Goal: Obtain resource: Obtain resource

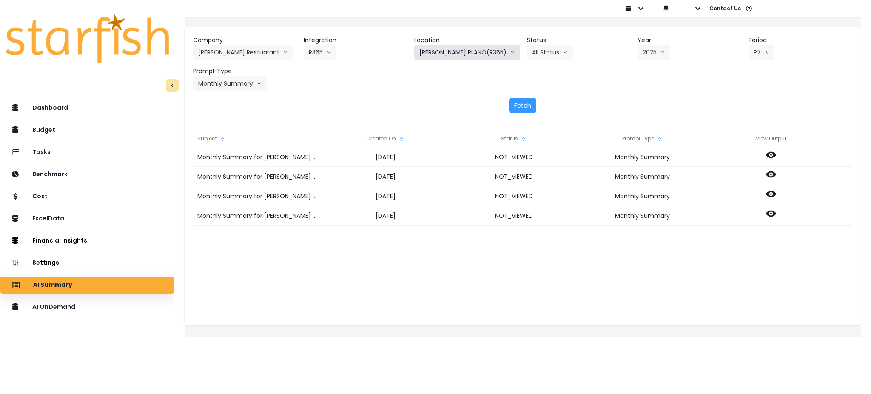
click at [485, 51] on button "[PERSON_NAME] PLANO(R365)" at bounding box center [467, 52] width 106 height 15
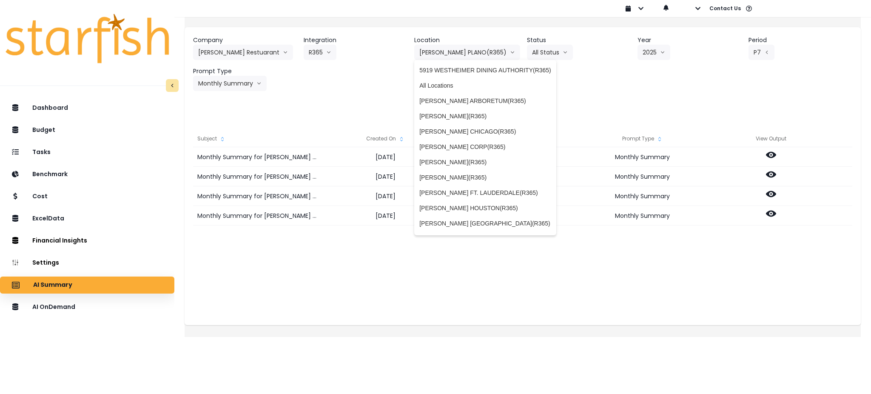
click at [478, 250] on span "[PERSON_NAME] NAPLES(R365)" at bounding box center [485, 254] width 132 height 9
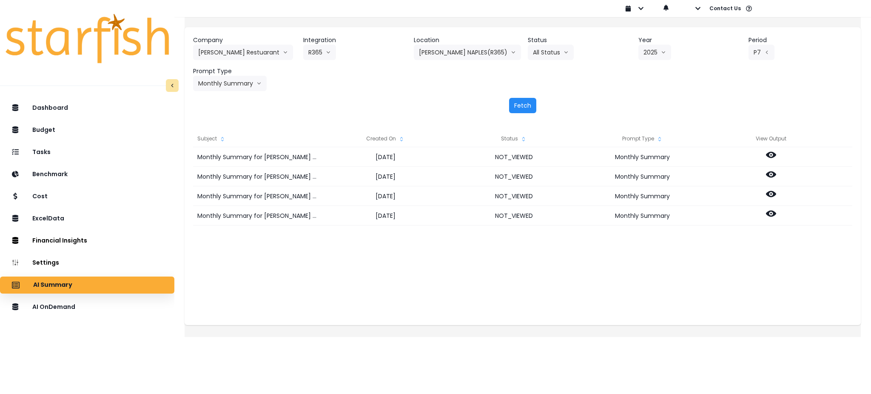
click at [527, 105] on button "Fetch" at bounding box center [522, 105] width 27 height 15
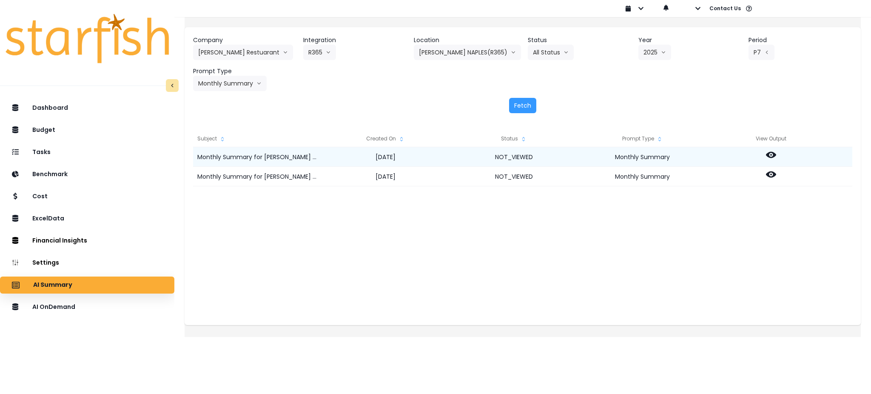
click at [776, 159] on icon at bounding box center [771, 155] width 10 height 10
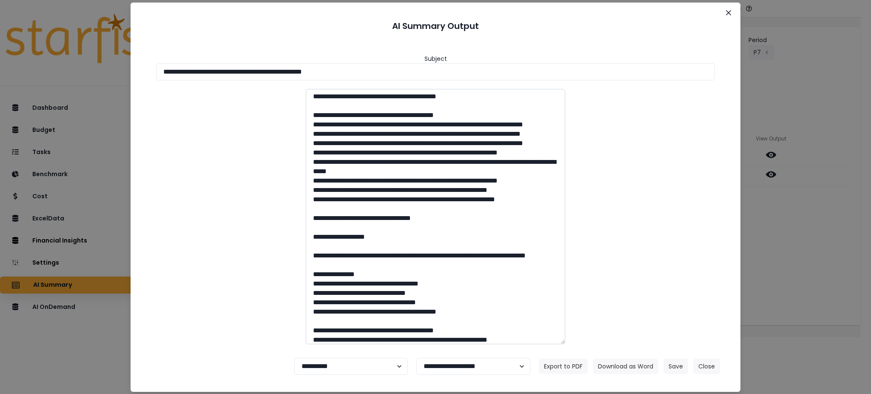
scroll to position [737, 0]
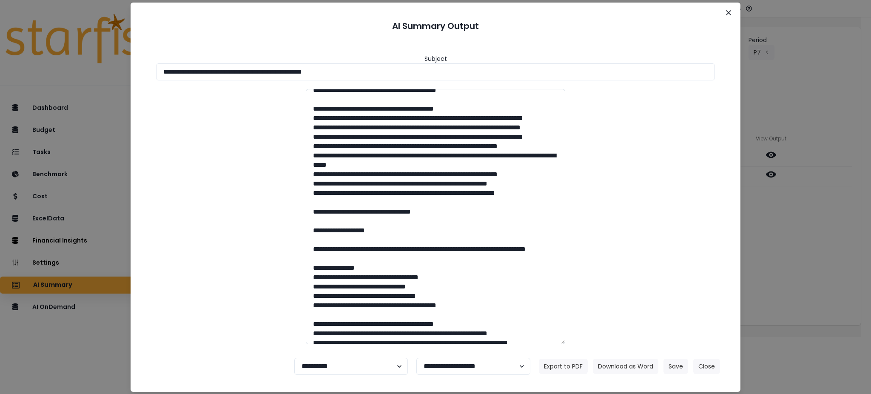
click at [363, 180] on textarea at bounding box center [435, 216] width 259 height 255
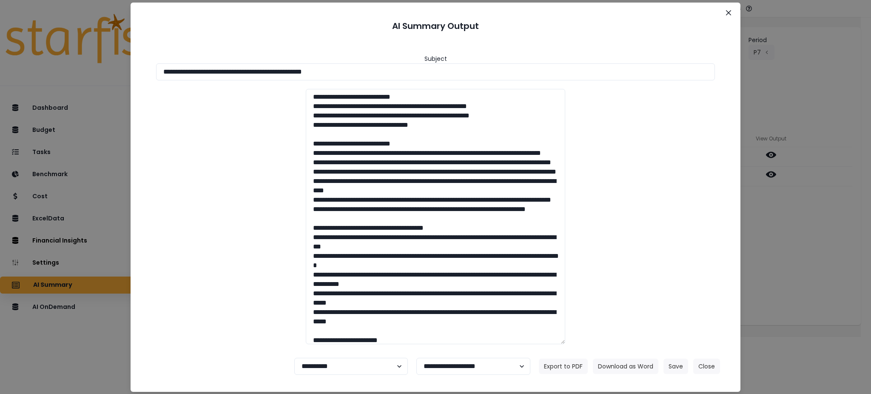
scroll to position [0, 0]
click at [727, 14] on icon "Close" at bounding box center [728, 12] width 5 height 5
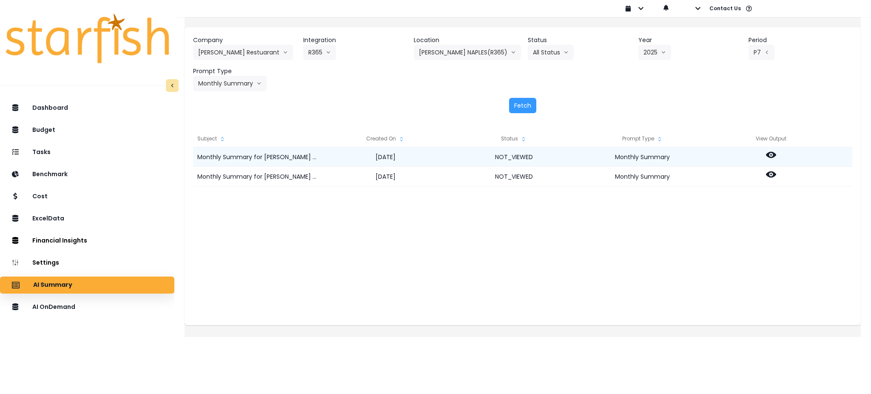
click at [776, 157] on icon at bounding box center [771, 155] width 10 height 6
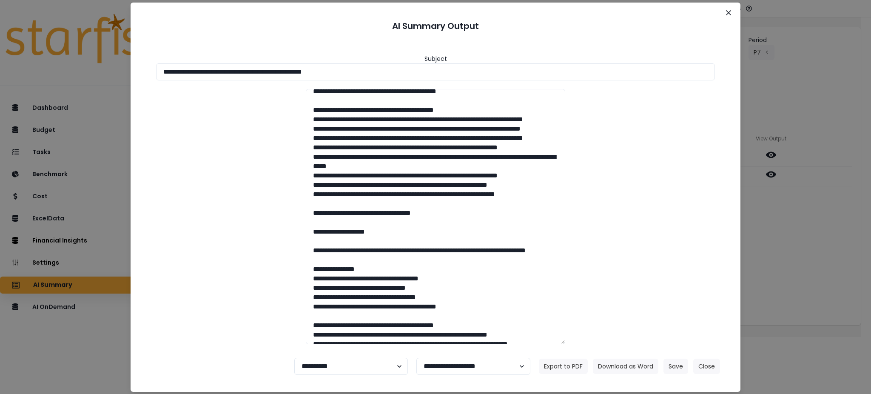
scroll to position [737, 0]
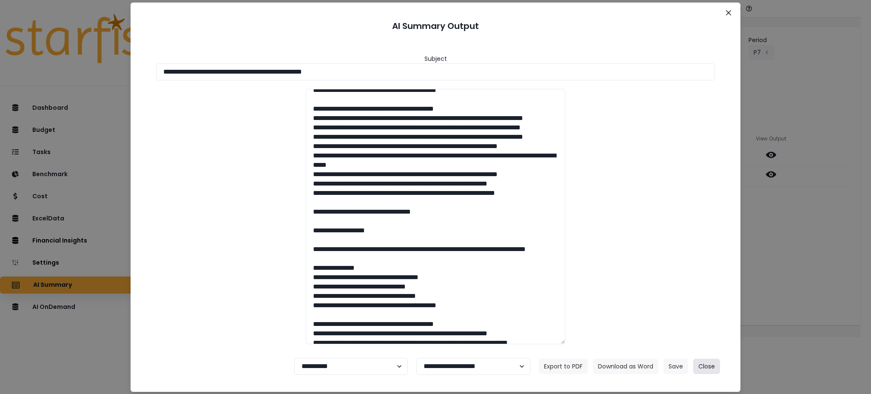
click at [716, 368] on button "Close" at bounding box center [706, 366] width 27 height 15
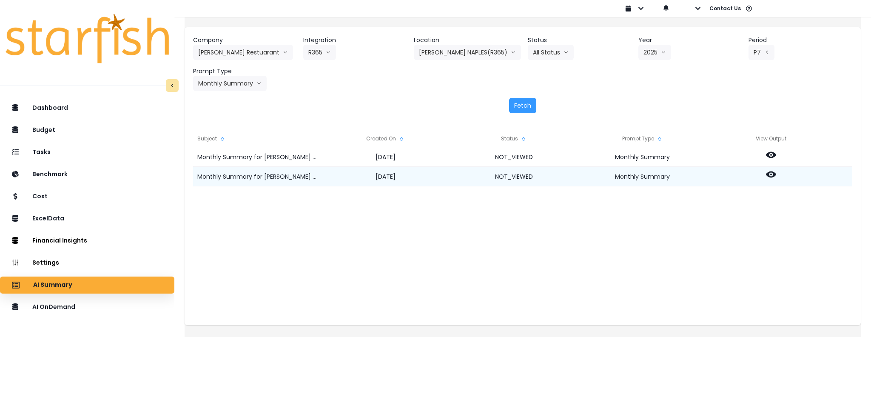
click at [772, 172] on div at bounding box center [771, 177] width 128 height 20
click at [776, 174] on icon at bounding box center [771, 174] width 10 height 10
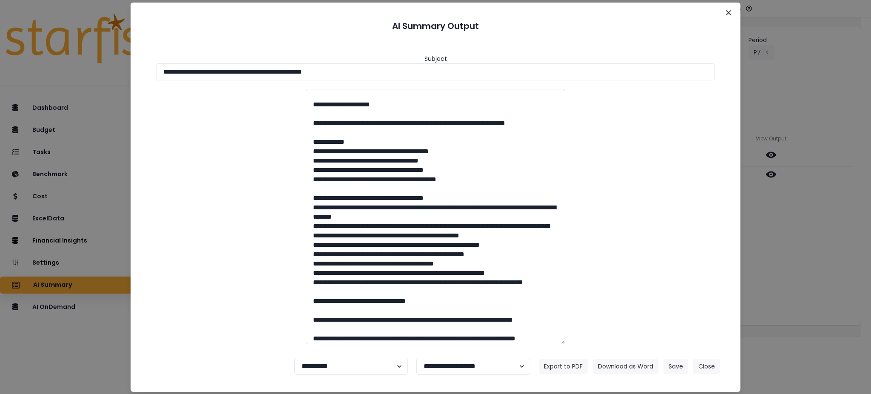
scroll to position [283, 0]
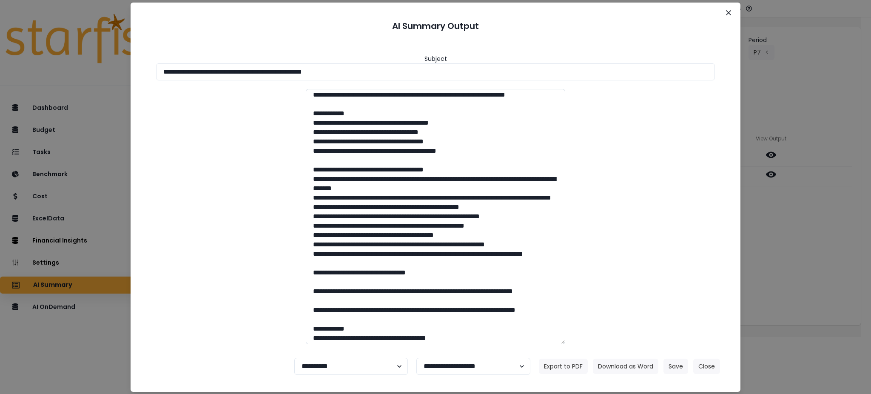
click at [376, 138] on textarea at bounding box center [435, 216] width 259 height 255
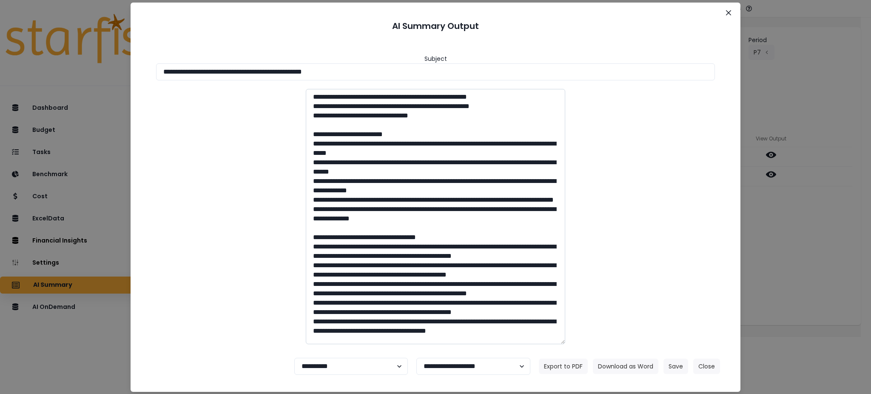
scroll to position [0, 0]
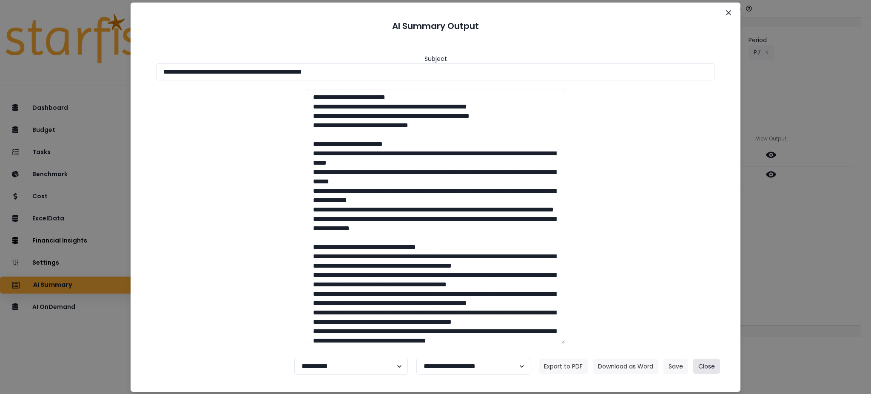
click at [711, 367] on button "Close" at bounding box center [706, 366] width 27 height 15
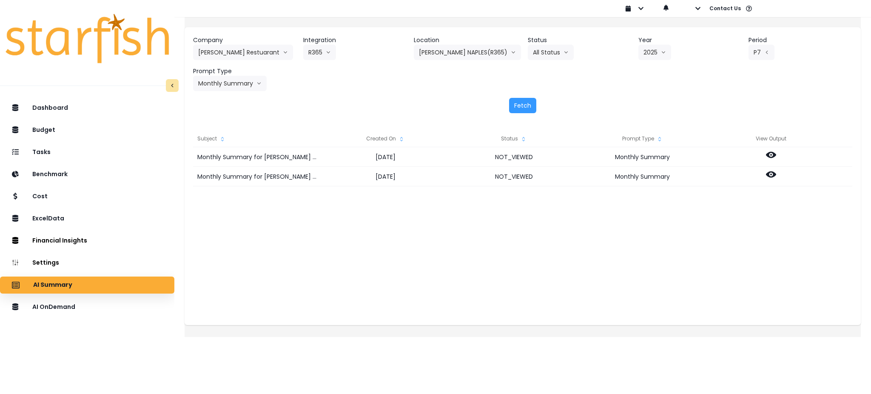
click at [428, 255] on div "Monthly Summary for [PERSON_NAME] NAPLES(R365) for P7 2025 [DATE] NOT_VIEWED Mo…" at bounding box center [522, 232] width 659 height 170
click at [72, 312] on div "AI OnDemand" at bounding box center [87, 307] width 161 height 18
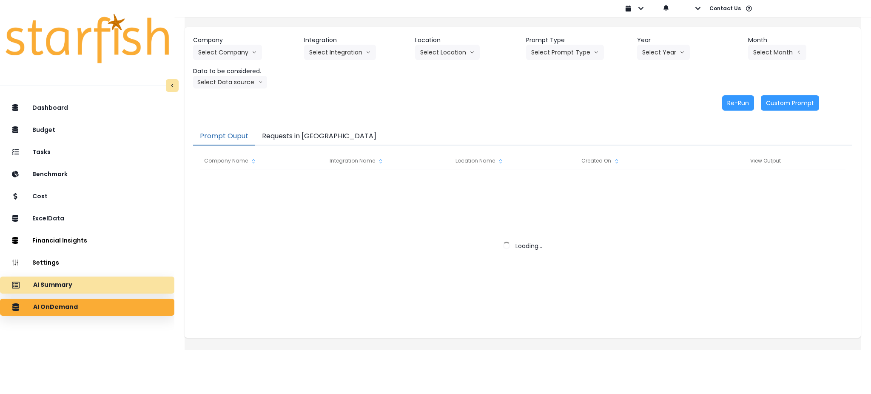
click at [104, 279] on div "AI Summary" at bounding box center [87, 285] width 161 height 18
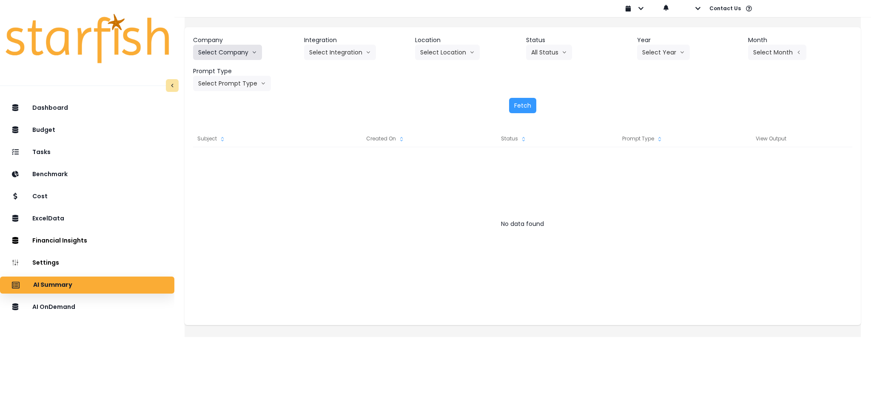
click at [235, 48] on button "Select Company" at bounding box center [227, 52] width 69 height 15
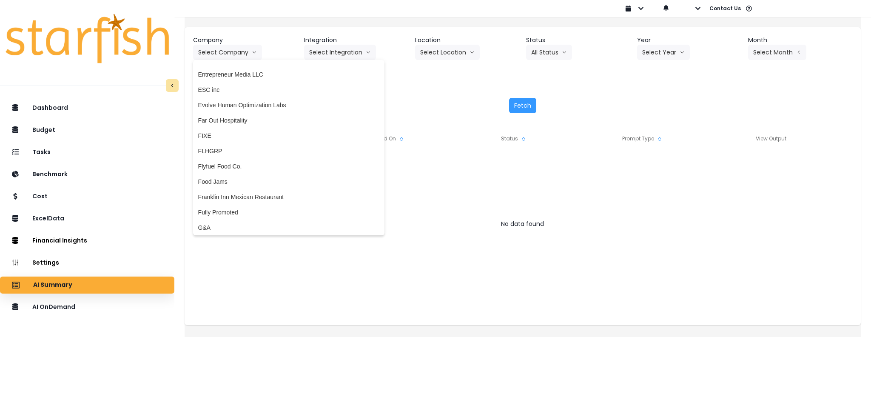
scroll to position [624, 0]
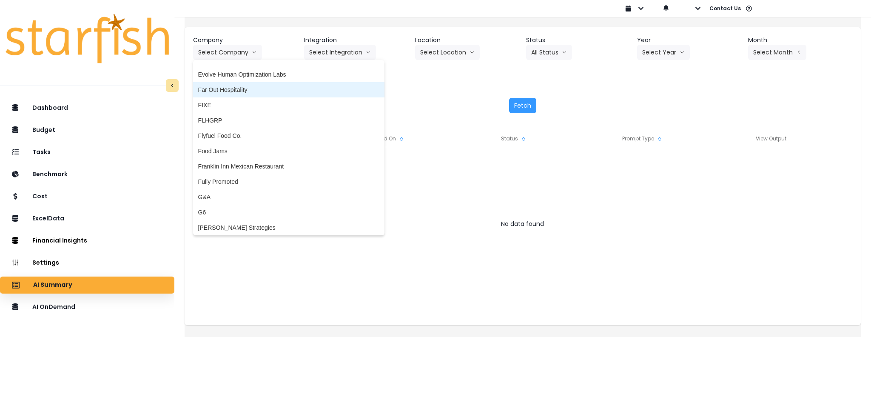
click at [248, 89] on span "Far Out Hospitality" at bounding box center [288, 89] width 181 height 9
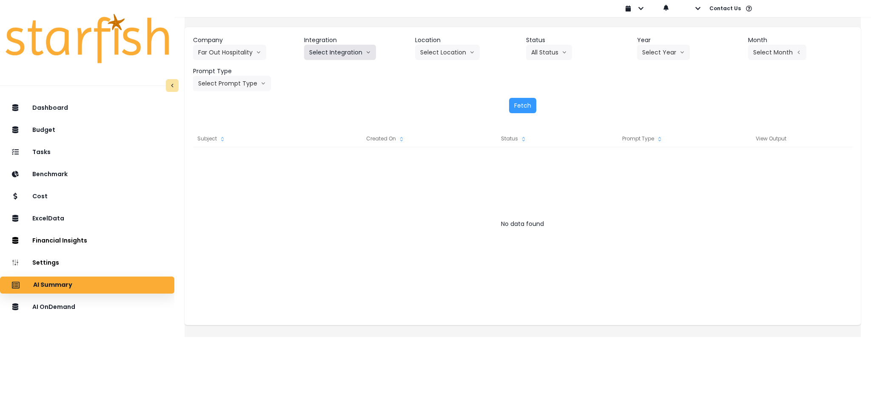
click at [327, 58] on button "Select Integration" at bounding box center [340, 52] width 72 height 15
click at [323, 70] on span "R365" at bounding box center [316, 70] width 14 height 9
click at [475, 50] on icon "arrow down line" at bounding box center [472, 52] width 5 height 9
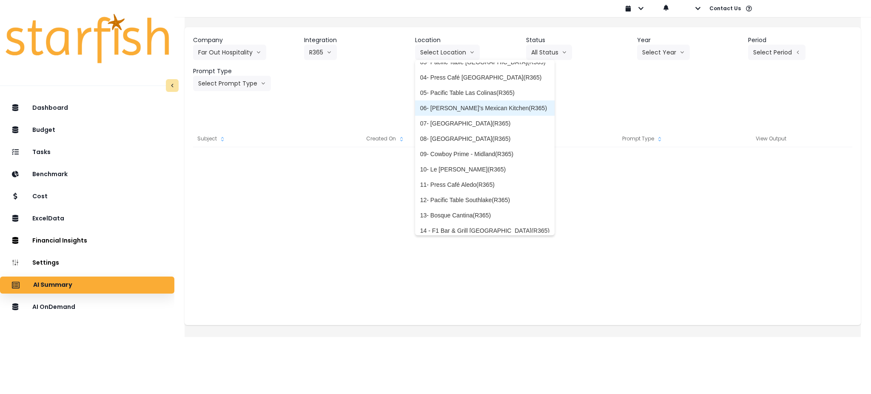
scroll to position [105, 0]
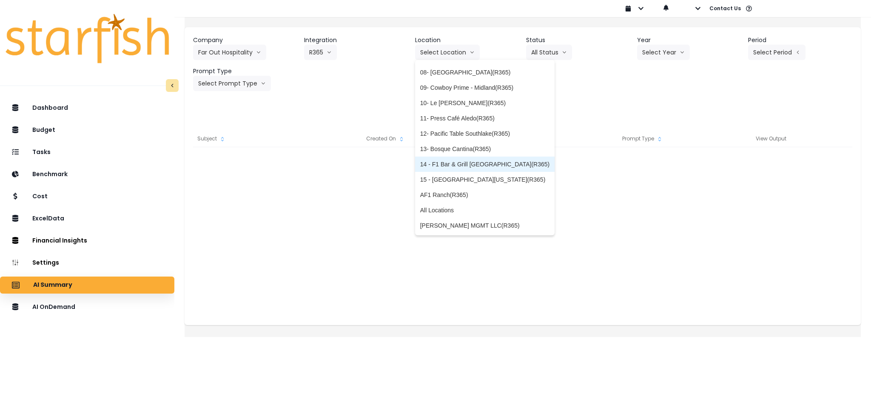
click at [475, 167] on span "14 - F1 Bar & Grill [GEOGRAPHIC_DATA](R365)" at bounding box center [484, 164] width 129 height 9
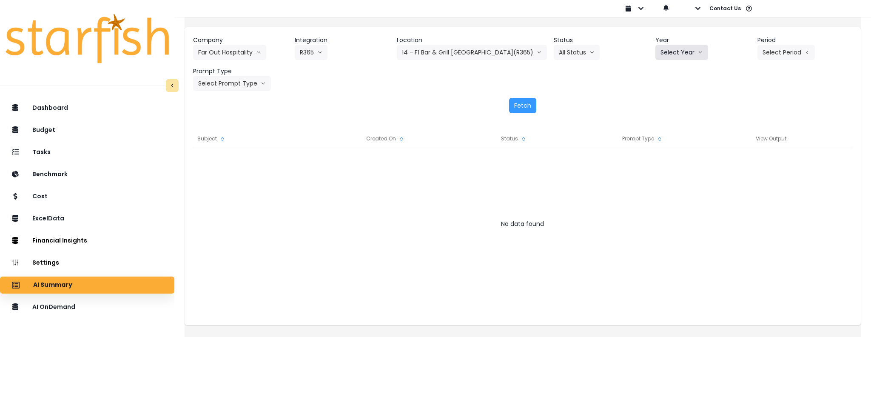
click at [655, 58] on button "Select Year" at bounding box center [681, 52] width 53 height 15
click at [655, 96] on li "2025" at bounding box center [666, 100] width 23 height 15
click at [772, 52] on button "Select Period" at bounding box center [786, 52] width 57 height 15
click at [737, 130] on li "P6" at bounding box center [747, 131] width 21 height 15
click at [249, 88] on button "Select Prompt Type" at bounding box center [232, 83] width 78 height 15
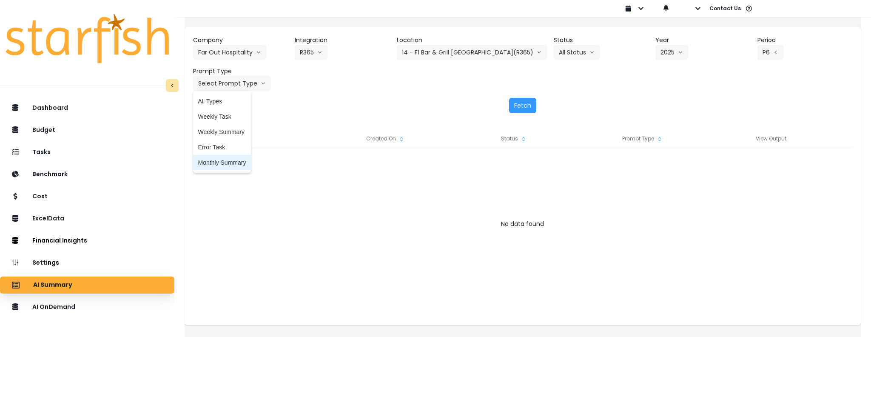
click at [224, 162] on span "Monthly Summary" at bounding box center [222, 162] width 48 height 9
click at [529, 104] on button "Fetch" at bounding box center [522, 105] width 27 height 15
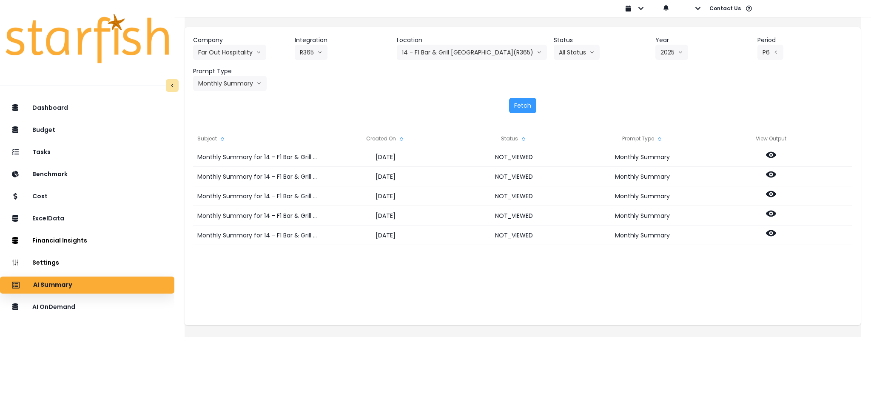
click at [499, 299] on div "Monthly Summary for 14 - F1 Bar & Grill [GEOGRAPHIC_DATA](R365) for P6 2025 [DA…" at bounding box center [522, 232] width 659 height 170
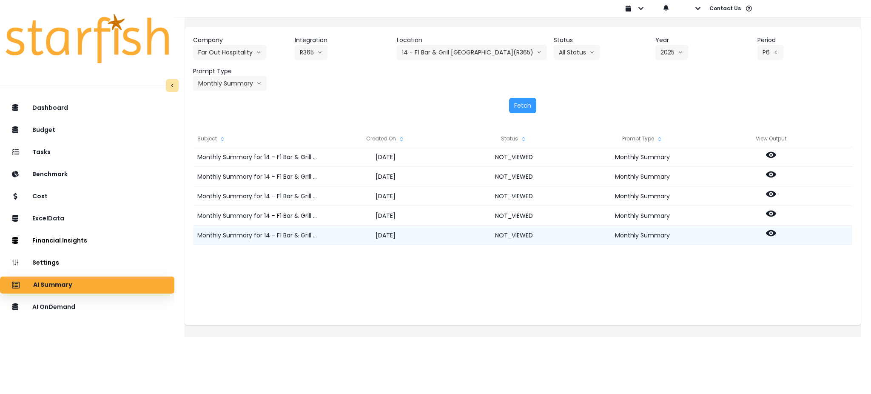
click at [776, 231] on icon at bounding box center [771, 233] width 10 height 6
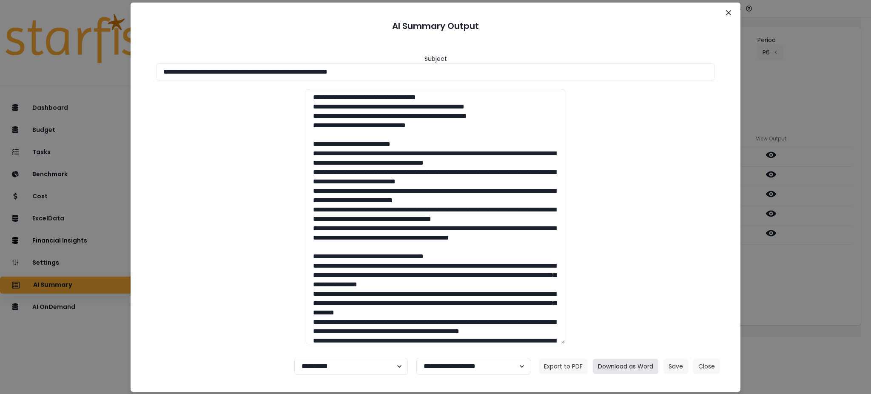
click at [618, 361] on button "Download as Word" at bounding box center [626, 366] width 66 height 15
drag, startPoint x: 807, startPoint y: 285, endPoint x: 780, endPoint y: 264, distance: 34.3
click at [807, 285] on div "**********" at bounding box center [435, 197] width 871 height 394
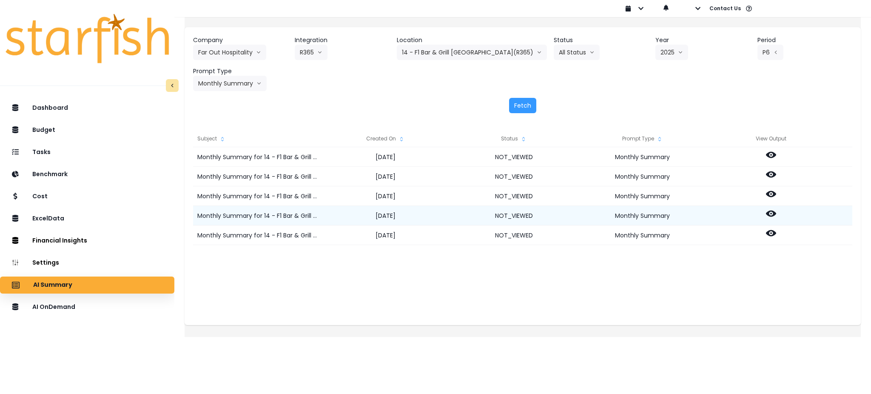
click at [776, 213] on icon at bounding box center [771, 214] width 10 height 6
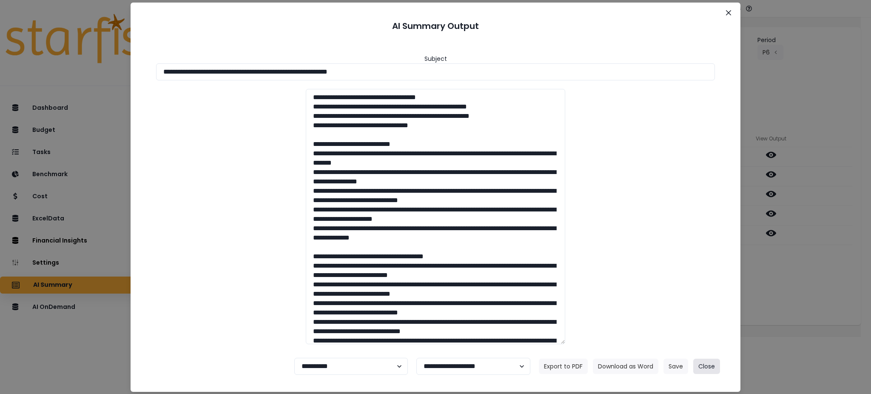
click at [709, 368] on button "Close" at bounding box center [706, 366] width 27 height 15
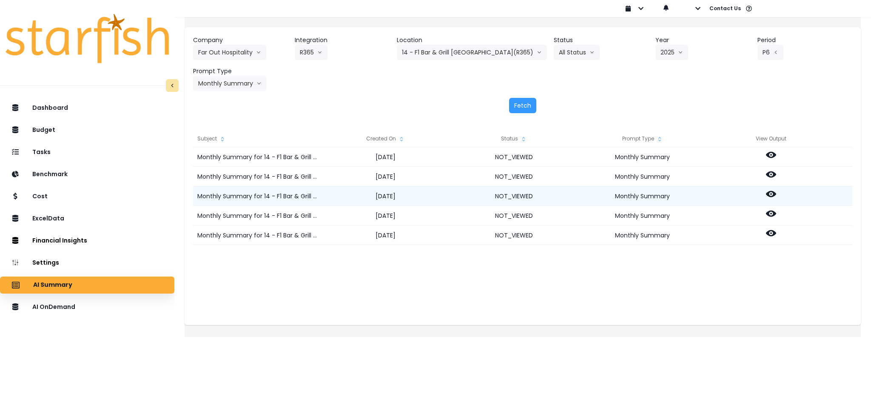
click at [776, 191] on icon at bounding box center [771, 194] width 10 height 10
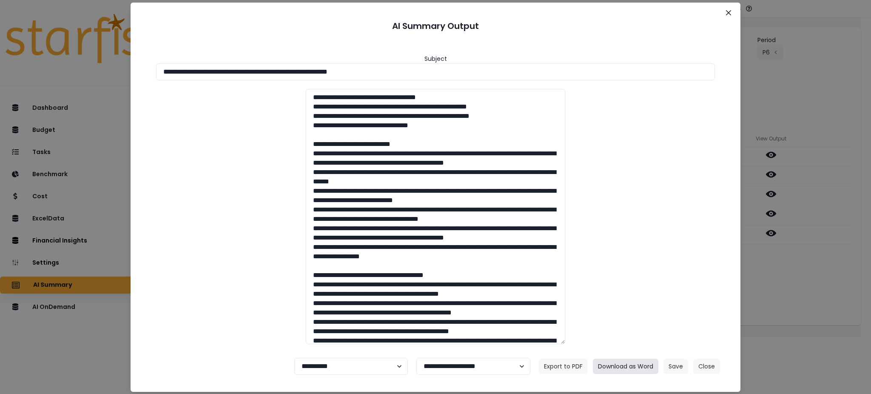
click at [633, 369] on button "Download as Word" at bounding box center [626, 366] width 66 height 15
drag, startPoint x: 809, startPoint y: 309, endPoint x: 786, endPoint y: 209, distance: 102.9
click at [809, 309] on div "**********" at bounding box center [435, 197] width 871 height 394
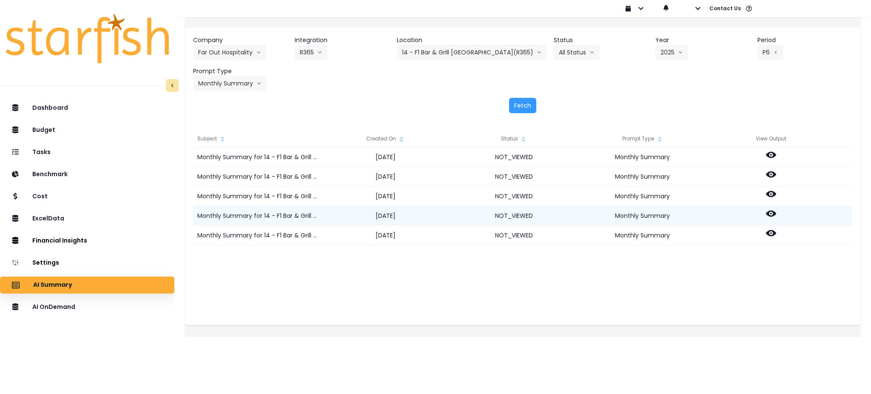
click at [776, 211] on icon at bounding box center [771, 213] width 10 height 10
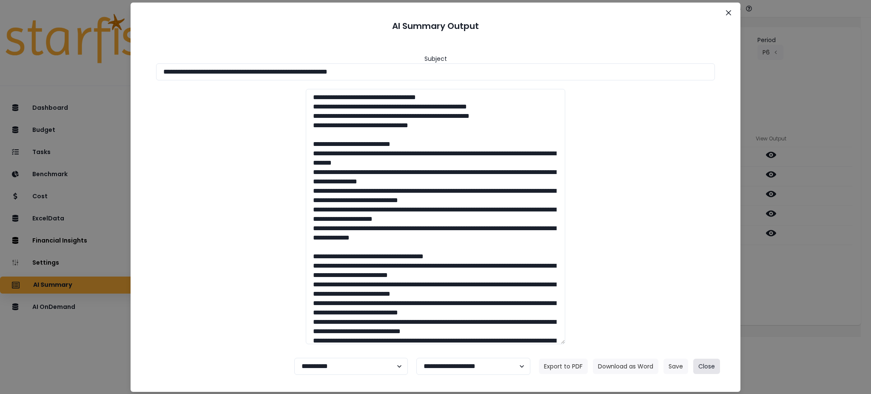
click at [709, 367] on button "Close" at bounding box center [706, 366] width 27 height 15
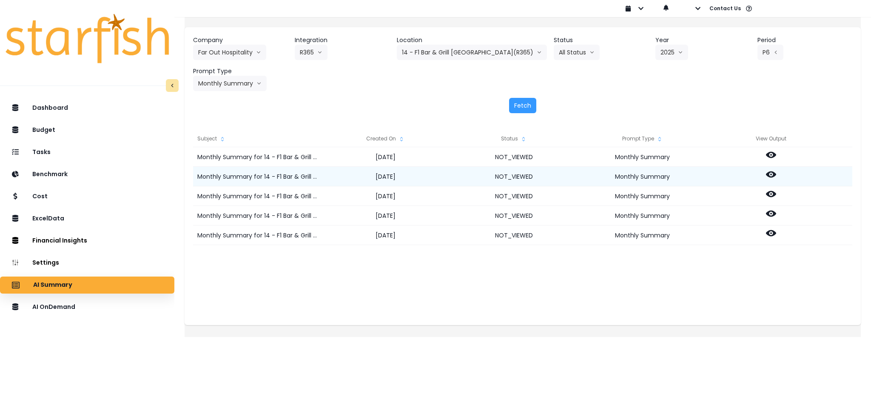
click at [776, 176] on icon at bounding box center [771, 174] width 10 height 6
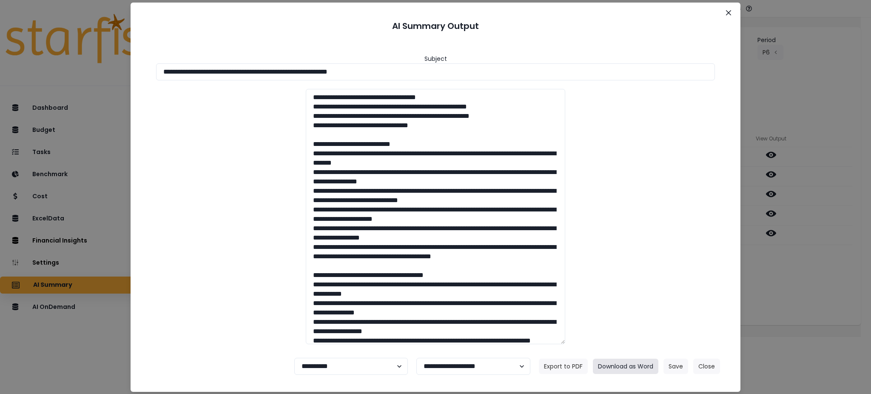
click at [632, 365] on button "Download as Word" at bounding box center [626, 366] width 66 height 15
drag, startPoint x: 774, startPoint y: 310, endPoint x: 533, endPoint y: 23, distance: 374.7
click at [774, 310] on div "**********" at bounding box center [435, 197] width 871 height 394
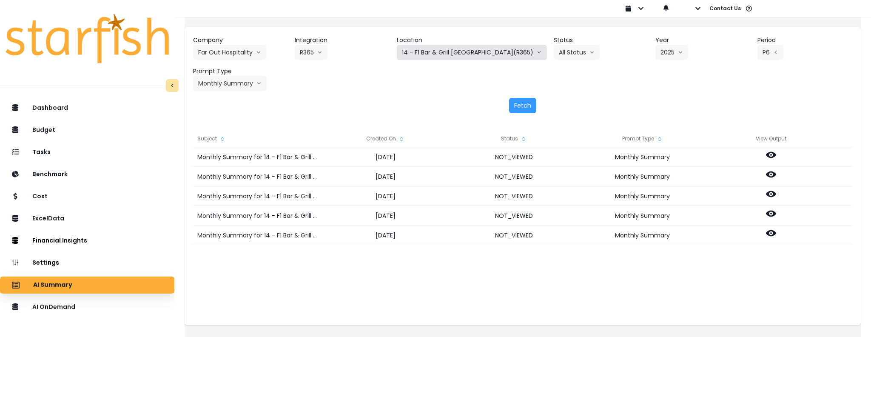
click at [443, 55] on button "14 - F1 Bar & Grill [GEOGRAPHIC_DATA](R365)" at bounding box center [472, 52] width 150 height 15
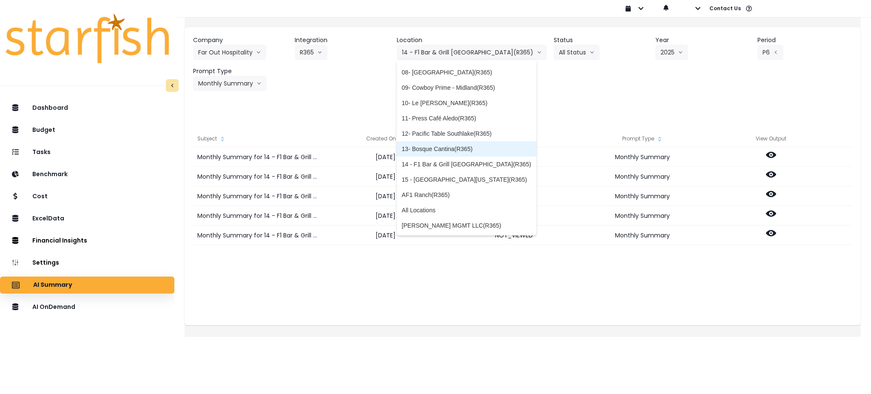
click at [437, 148] on span "13- Bosque Cantina(R365)" at bounding box center [466, 149] width 129 height 9
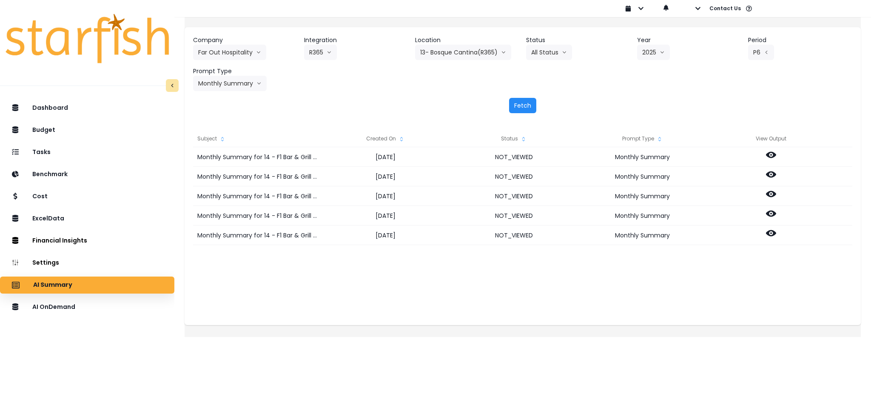
click at [520, 105] on button "Fetch" at bounding box center [522, 105] width 27 height 15
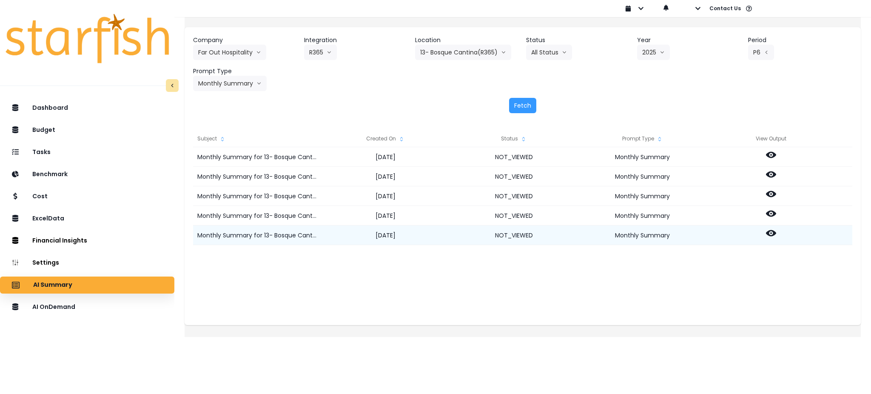
click at [776, 232] on icon at bounding box center [771, 233] width 10 height 6
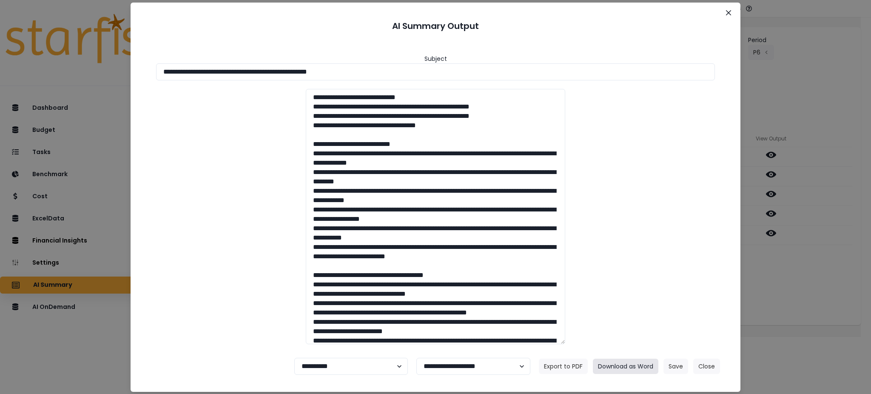
click at [629, 361] on button "Download as Word" at bounding box center [626, 366] width 66 height 15
click at [815, 286] on div "**********" at bounding box center [435, 197] width 871 height 394
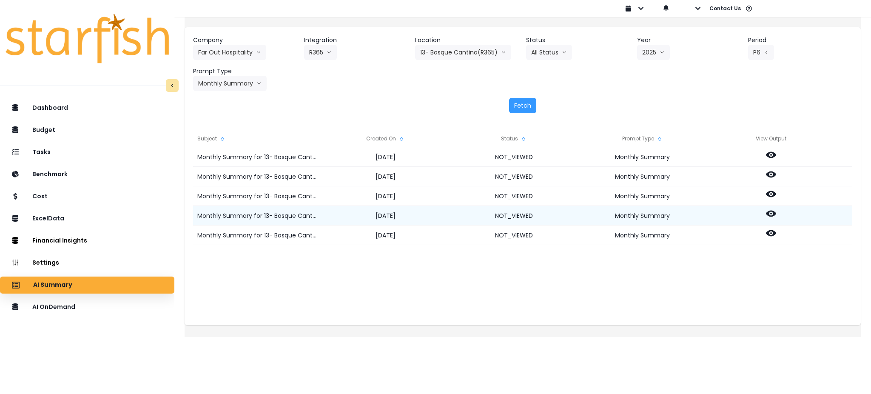
click at [776, 215] on icon at bounding box center [771, 214] width 10 height 6
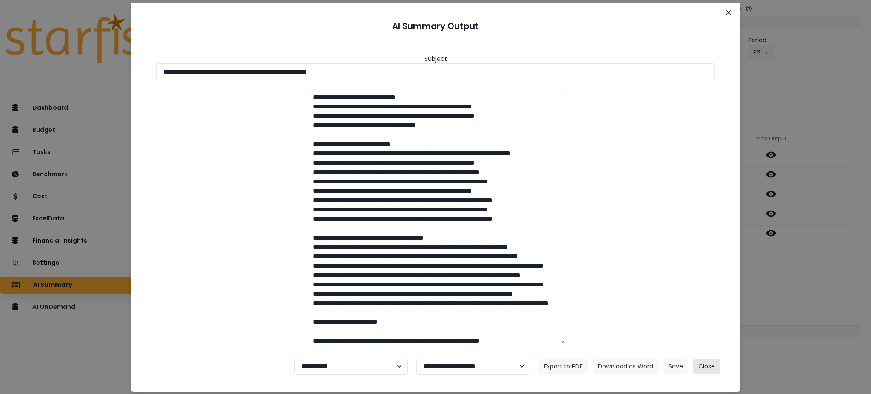
click at [712, 367] on button "Close" at bounding box center [706, 366] width 27 height 15
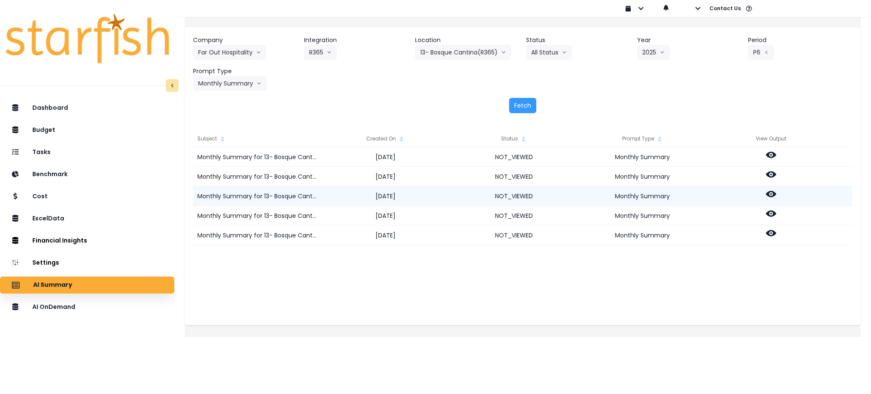
click at [772, 194] on circle at bounding box center [771, 194] width 2 height 2
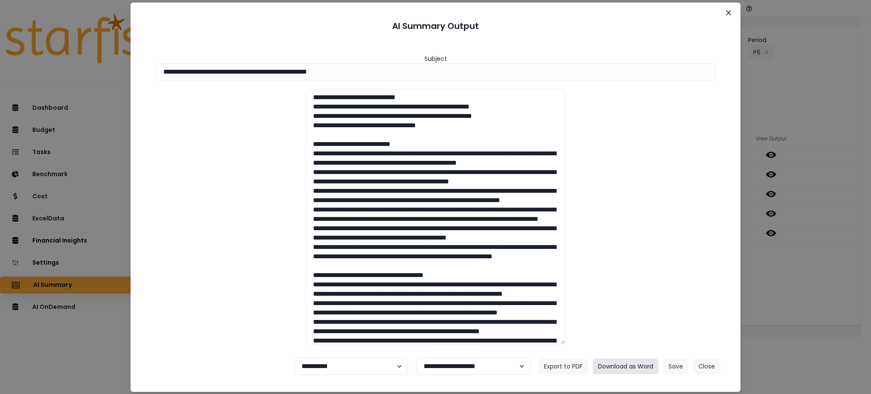
click at [632, 367] on button "Download as Word" at bounding box center [626, 366] width 66 height 15
click at [814, 276] on div "**********" at bounding box center [435, 197] width 871 height 394
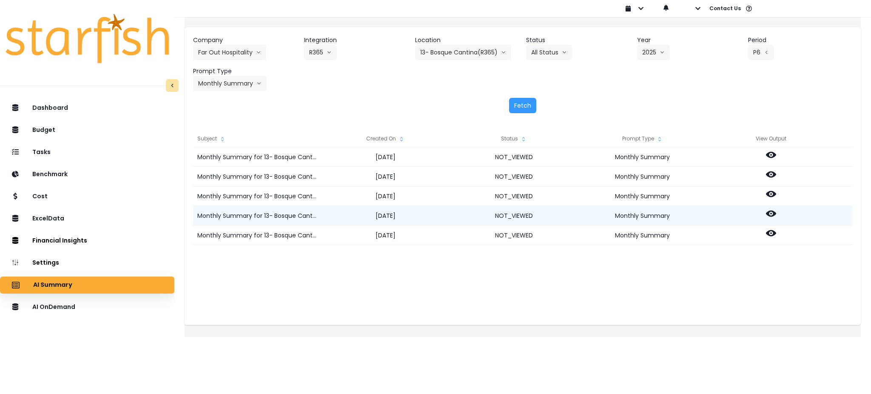
click at [776, 214] on icon at bounding box center [771, 213] width 10 height 10
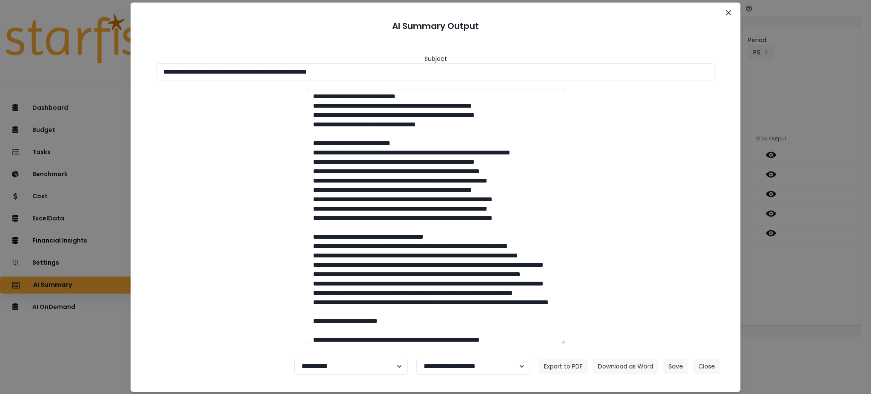
scroll to position [0, 0]
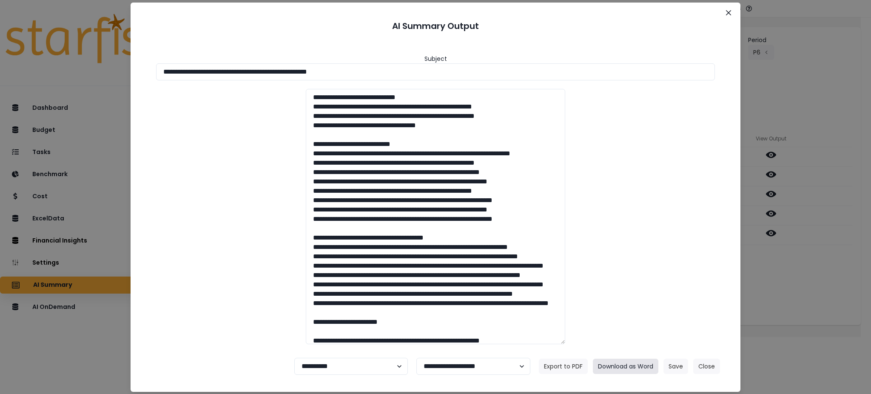
click at [638, 363] on button "Download as Word" at bounding box center [626, 366] width 66 height 15
click at [703, 370] on button "Close" at bounding box center [706, 366] width 27 height 15
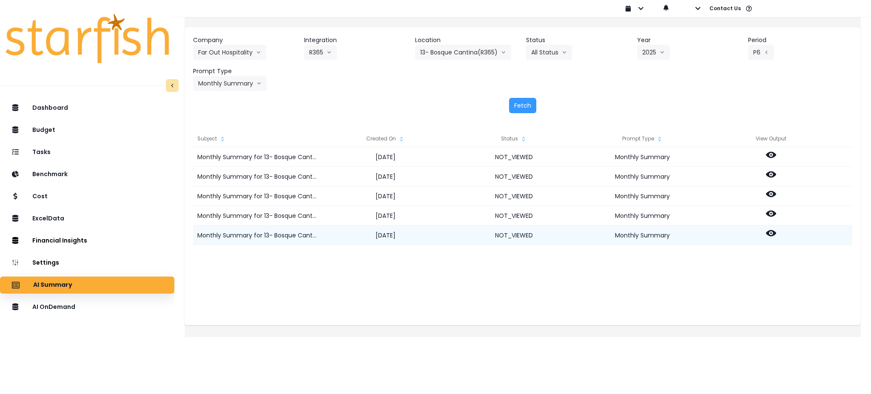
click at [776, 234] on icon at bounding box center [771, 233] width 10 height 10
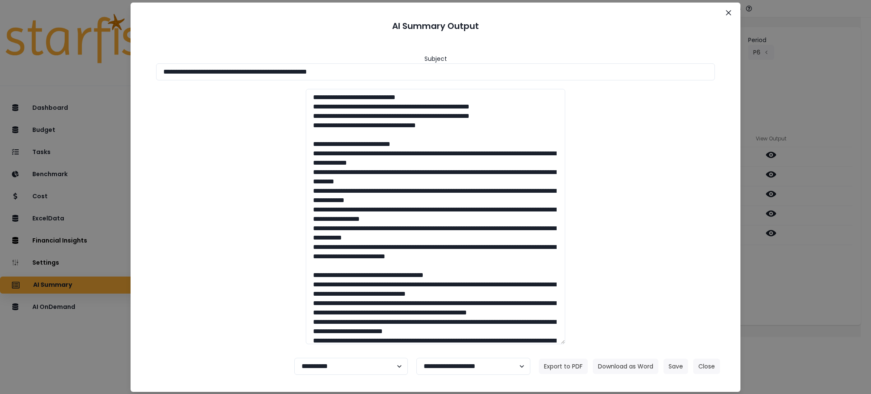
click at [784, 271] on div "**********" at bounding box center [435, 197] width 871 height 394
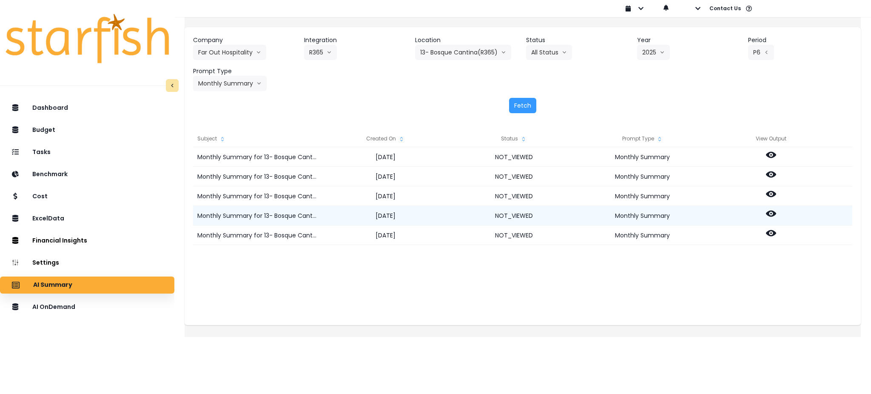
click at [785, 214] on div at bounding box center [771, 216] width 128 height 20
click at [776, 214] on icon at bounding box center [771, 213] width 10 height 10
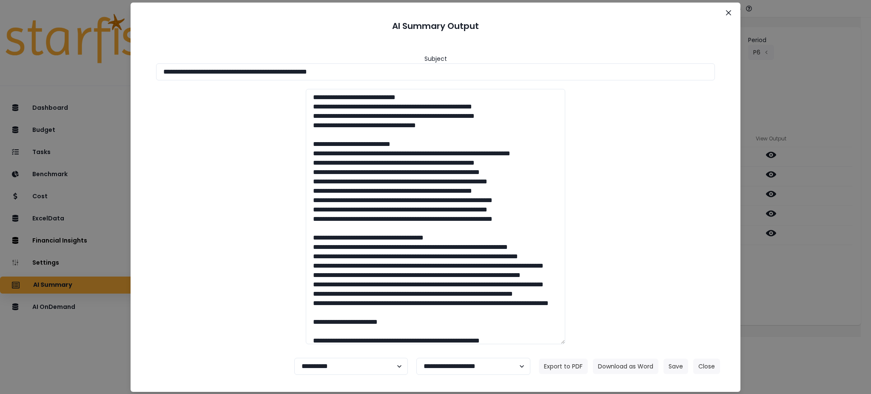
click at [756, 331] on div "**********" at bounding box center [435, 197] width 871 height 394
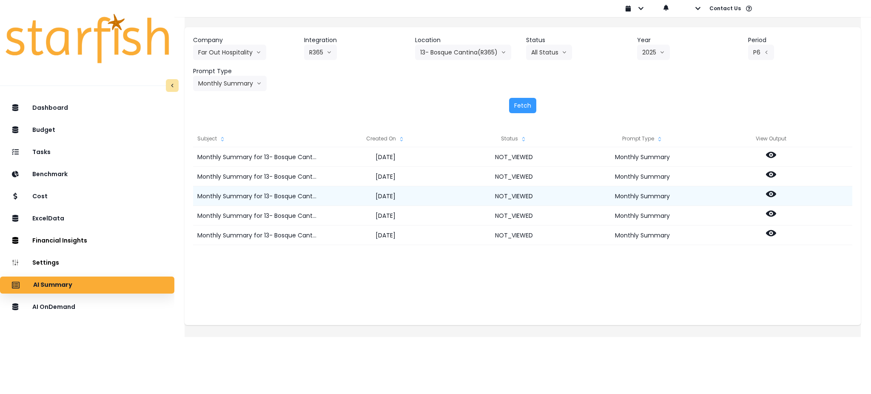
click at [775, 192] on icon at bounding box center [771, 194] width 10 height 10
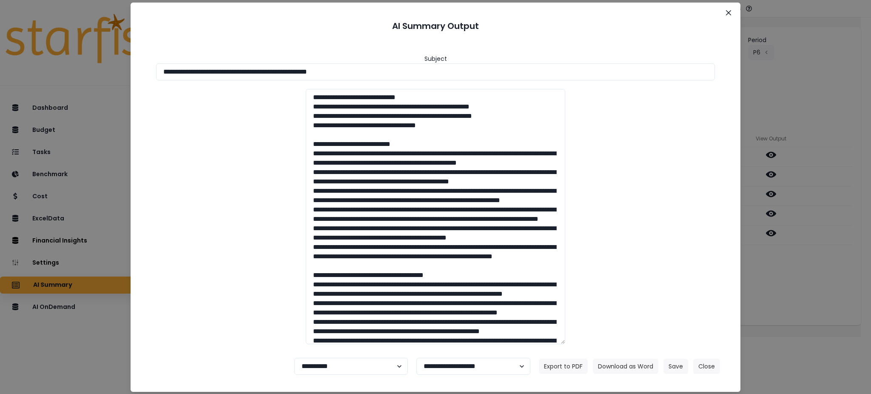
click at [795, 318] on div "**********" at bounding box center [435, 197] width 871 height 394
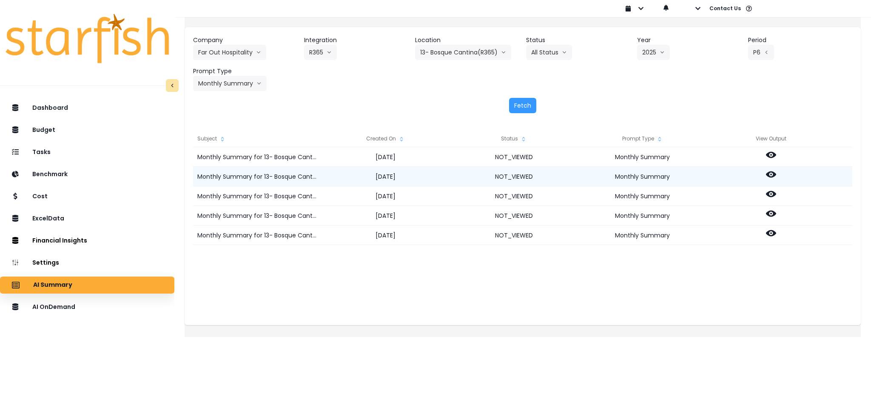
click at [772, 174] on circle at bounding box center [771, 175] width 2 height 2
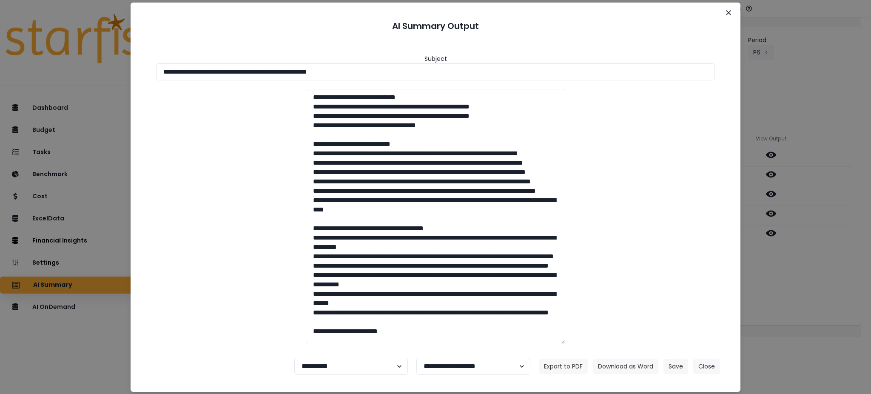
click at [798, 307] on div "**********" at bounding box center [435, 197] width 871 height 394
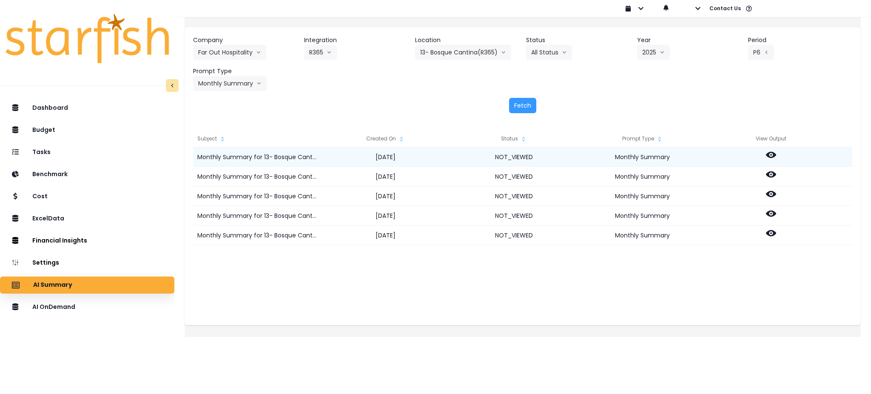
click at [776, 152] on icon at bounding box center [771, 155] width 10 height 6
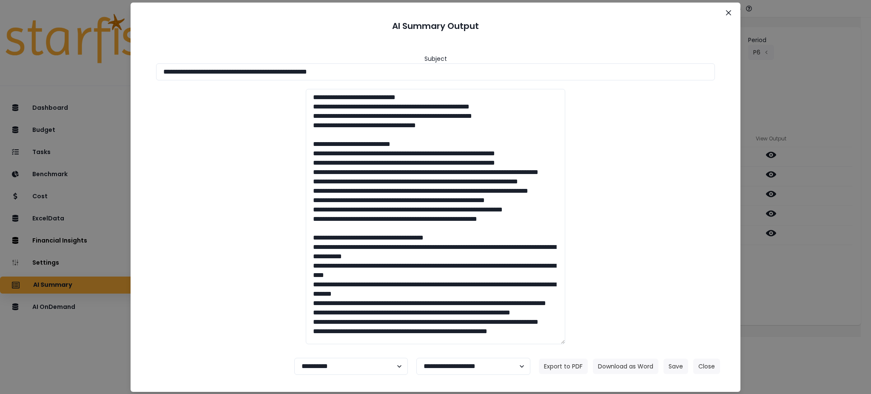
click at [781, 317] on div "**********" at bounding box center [435, 197] width 871 height 394
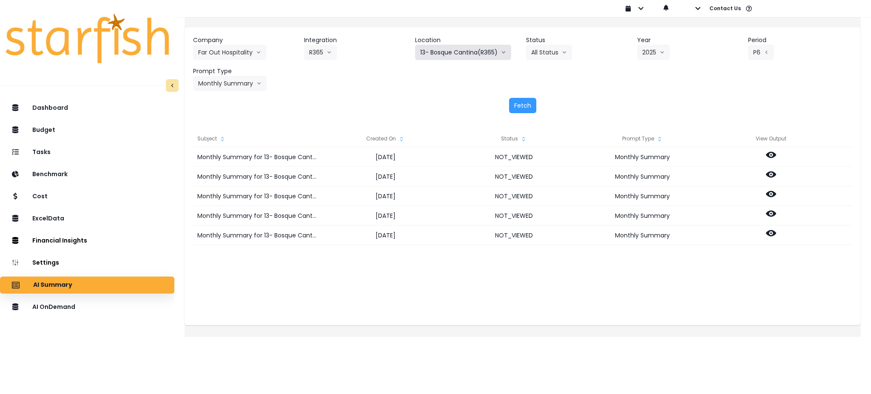
click at [461, 52] on button "13- Bosque Cantina(R365)" at bounding box center [463, 52] width 96 height 15
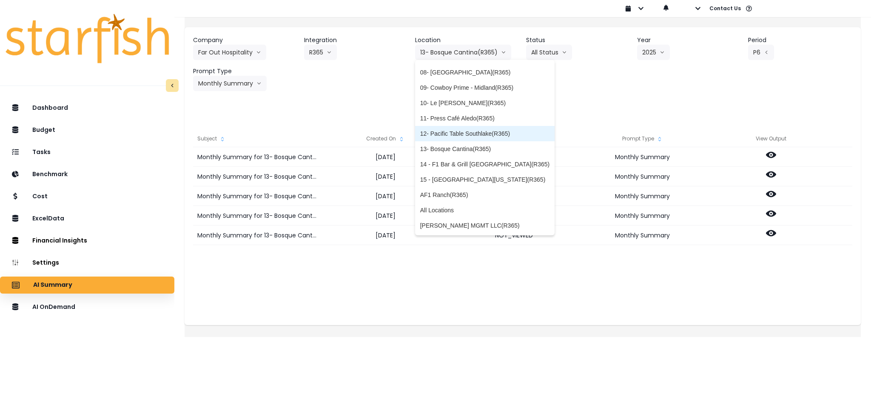
click at [461, 130] on span "12- Pacific Table Southlake(R365)" at bounding box center [484, 133] width 129 height 9
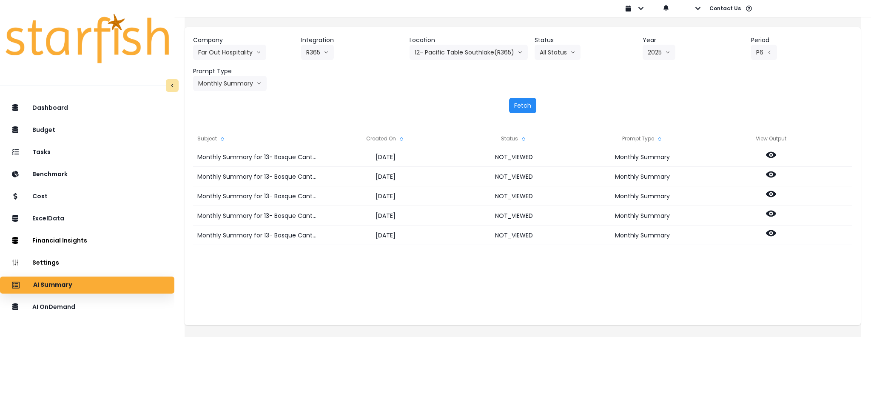
click at [515, 101] on button "Fetch" at bounding box center [522, 105] width 27 height 15
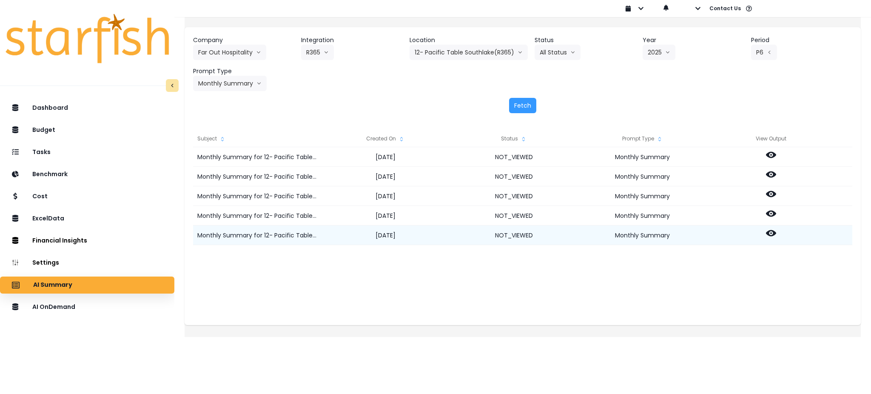
click at [776, 231] on icon at bounding box center [771, 233] width 10 height 6
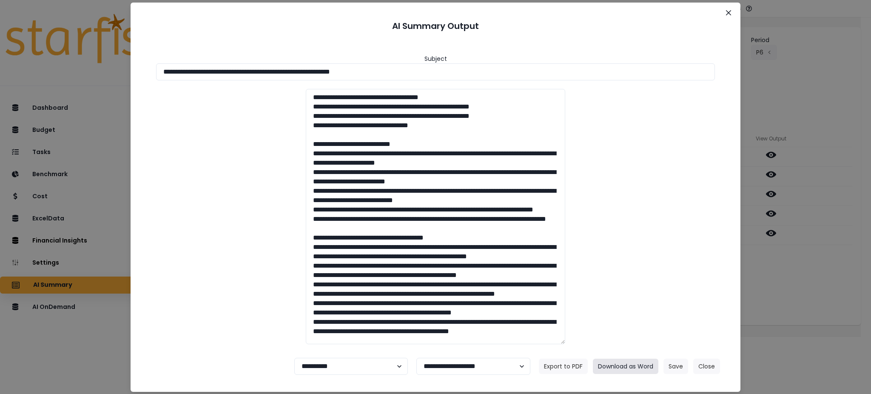
click at [626, 361] on button "Download as Word" at bounding box center [626, 366] width 66 height 15
drag, startPoint x: 795, startPoint y: 305, endPoint x: 789, endPoint y: 278, distance: 28.2
click at [795, 305] on div "**********" at bounding box center [435, 197] width 871 height 394
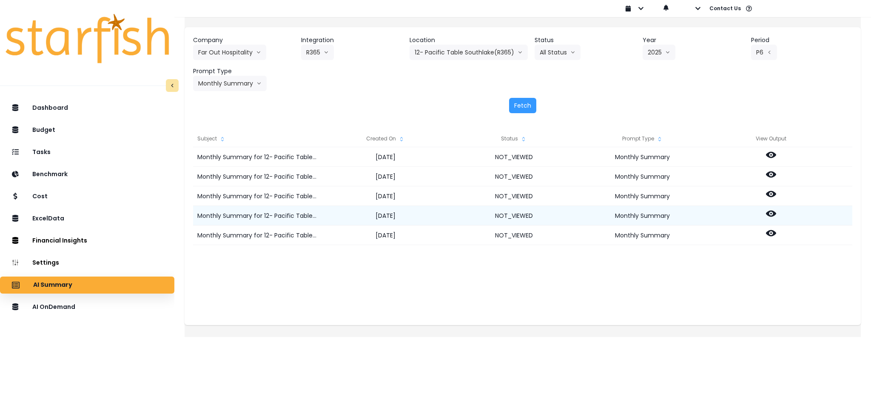
click at [772, 213] on circle at bounding box center [771, 214] width 2 height 2
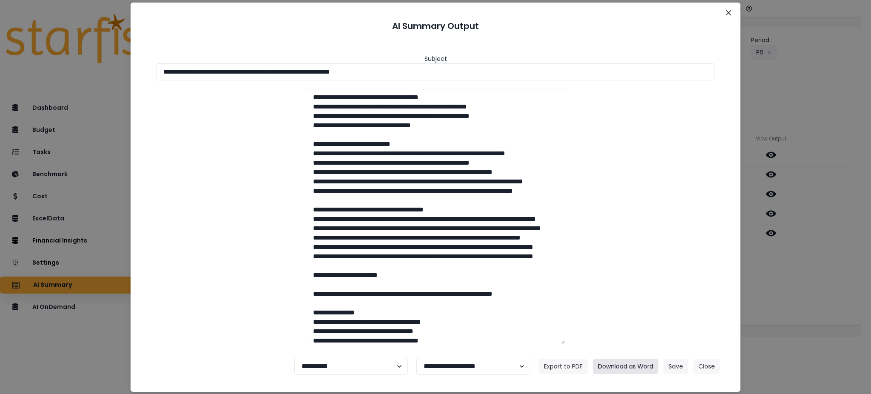
click at [634, 367] on button "Download as Word" at bounding box center [626, 366] width 66 height 15
click at [836, 262] on div "**********" at bounding box center [435, 197] width 871 height 394
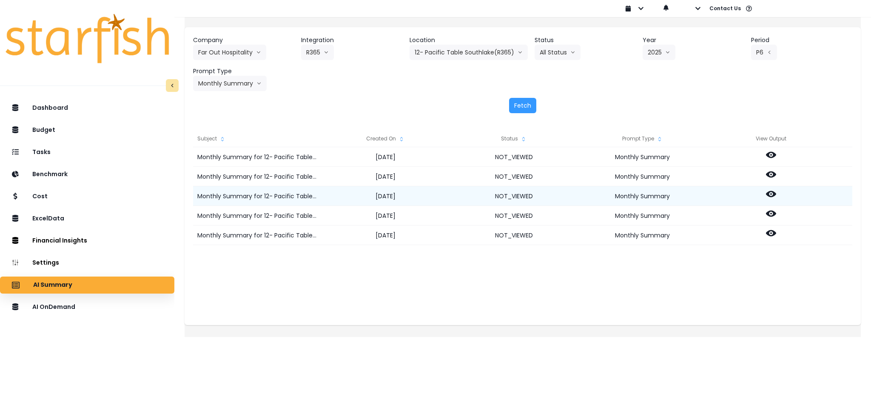
click at [776, 193] on icon at bounding box center [771, 194] width 10 height 6
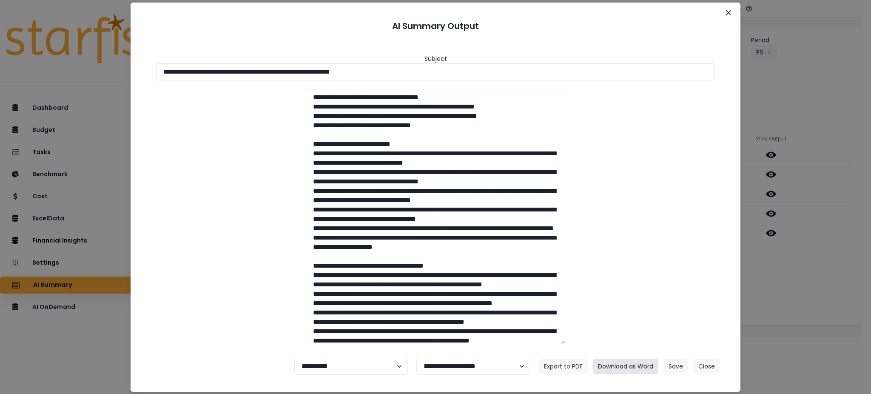
click at [617, 371] on button "Download as Word" at bounding box center [626, 366] width 66 height 15
click at [826, 271] on div "**********" at bounding box center [435, 197] width 871 height 394
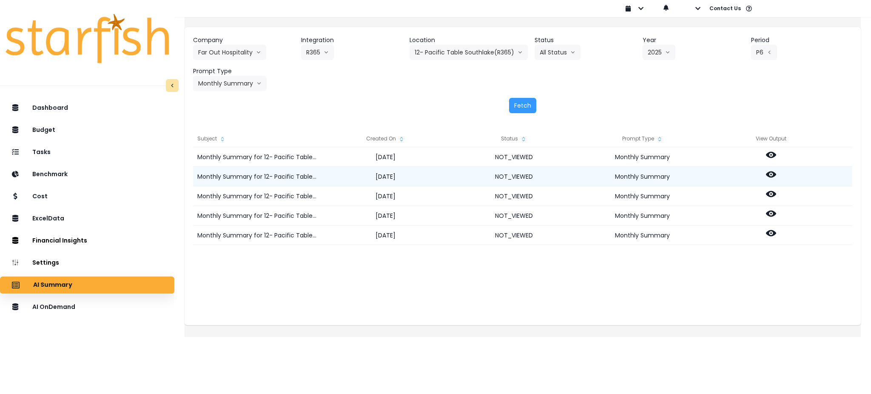
click at [776, 173] on icon at bounding box center [771, 174] width 10 height 10
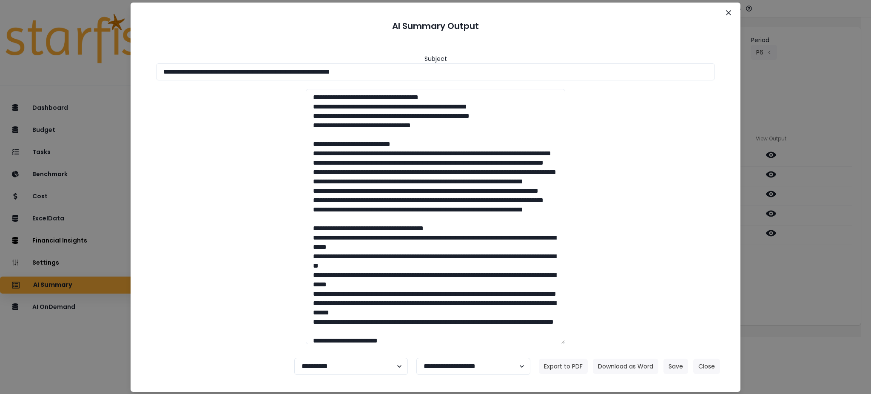
click at [790, 291] on div "**********" at bounding box center [435, 197] width 871 height 394
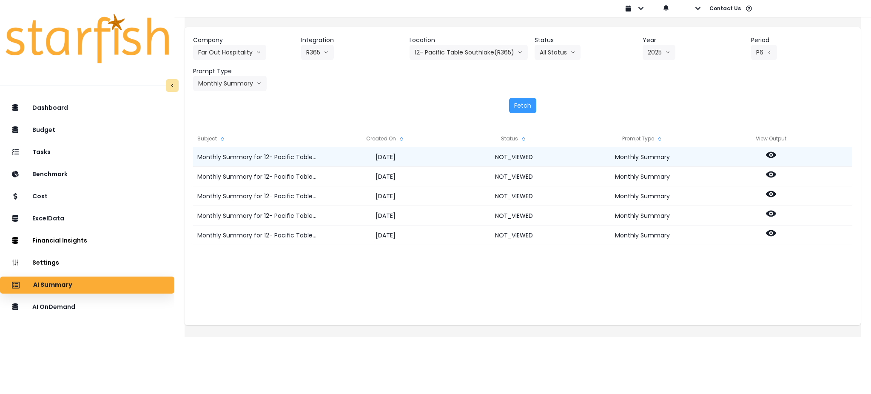
click at [772, 154] on circle at bounding box center [771, 155] width 2 height 2
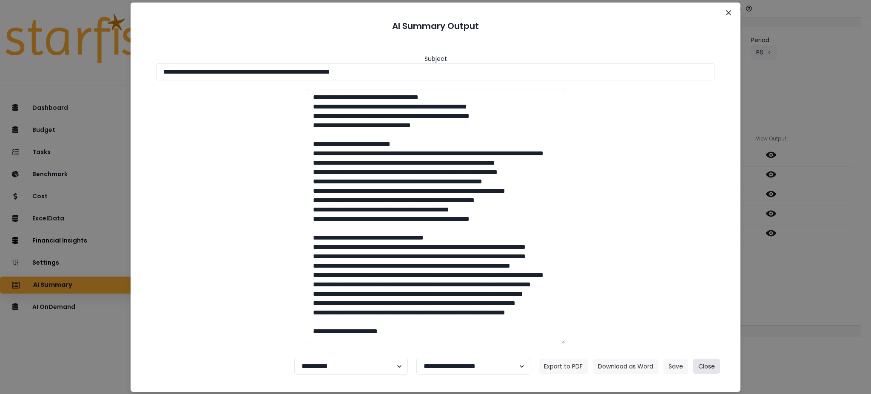
click at [715, 367] on button "Close" at bounding box center [706, 366] width 27 height 15
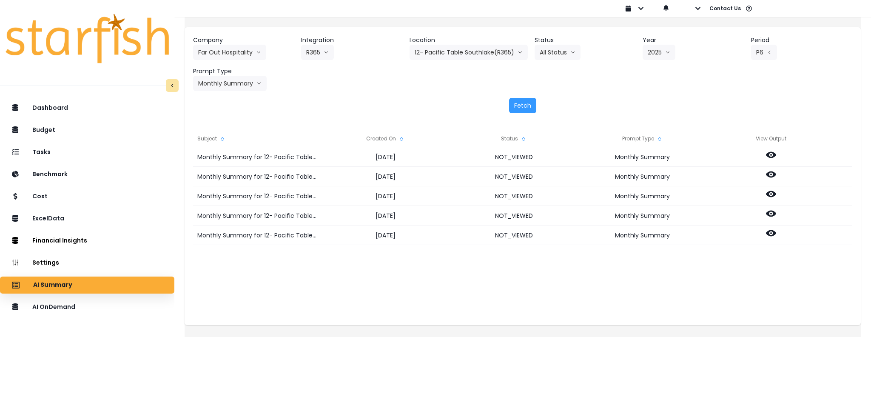
click at [286, 327] on div "Company Far Out Hospitality 86 Costs Asti Bagel Cafe Balance Grille Bald Ginger…" at bounding box center [523, 174] width 676 height 325
click at [474, 53] on button "12- Pacific Table Southlake(R365)" at bounding box center [469, 52] width 118 height 15
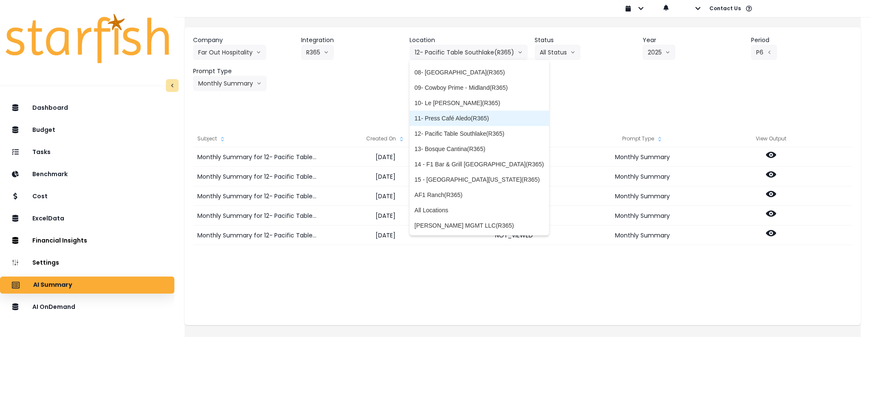
click at [434, 116] on span "11- Press Café Aledo(R365)" at bounding box center [479, 118] width 129 height 9
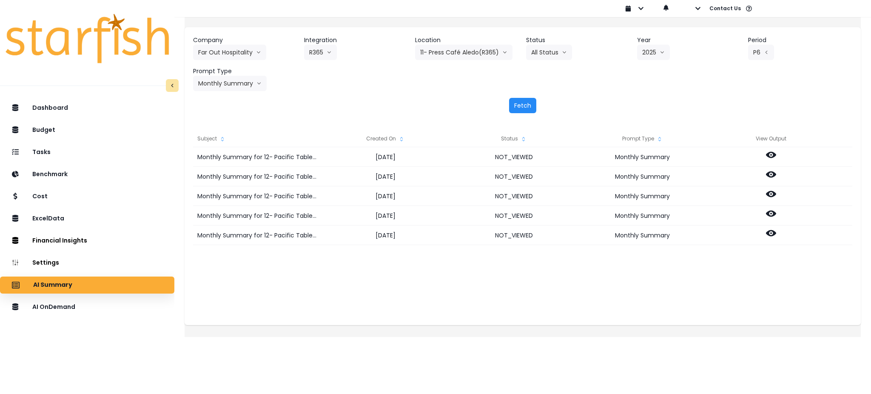
click at [523, 105] on button "Fetch" at bounding box center [522, 105] width 27 height 15
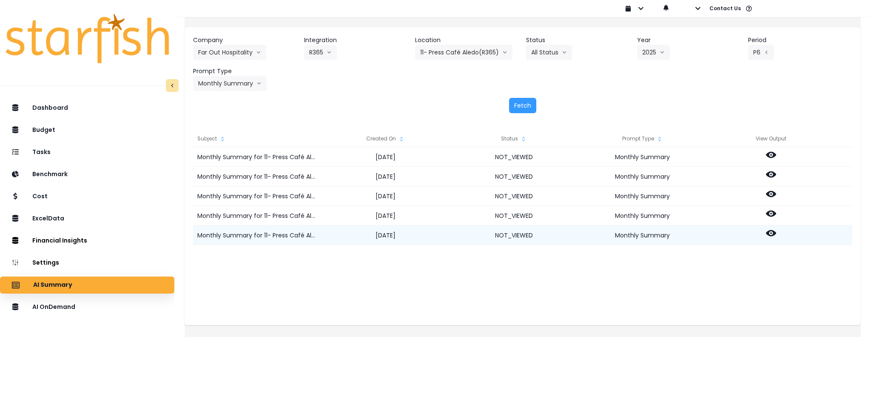
click at [776, 235] on icon at bounding box center [771, 233] width 10 height 6
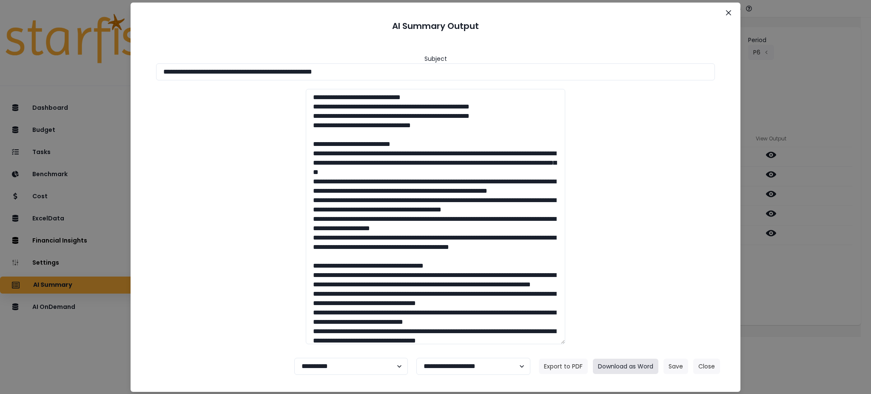
click at [636, 366] on button "Download as Word" at bounding box center [626, 366] width 66 height 15
click at [811, 290] on div "**********" at bounding box center [435, 197] width 871 height 394
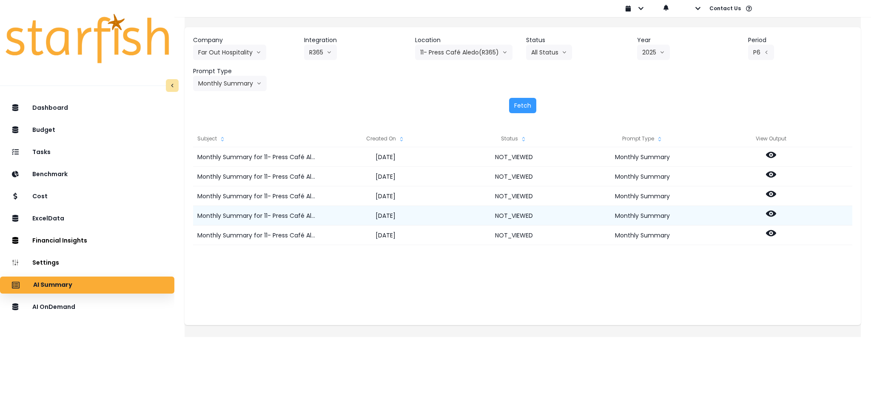
click at [776, 215] on icon at bounding box center [771, 213] width 10 height 10
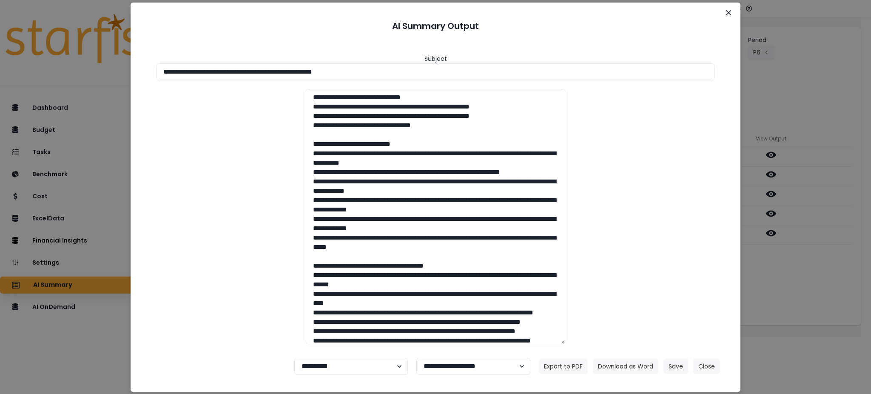
click at [722, 235] on div at bounding box center [436, 216] width 576 height 255
click at [628, 359] on button "Download as Word" at bounding box center [626, 366] width 66 height 15
click at [813, 262] on div "**********" at bounding box center [435, 197] width 871 height 394
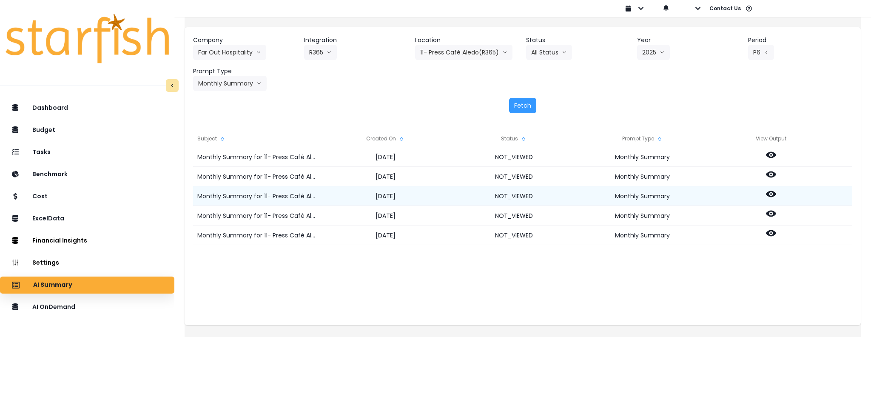
click at [776, 189] on icon at bounding box center [771, 194] width 10 height 10
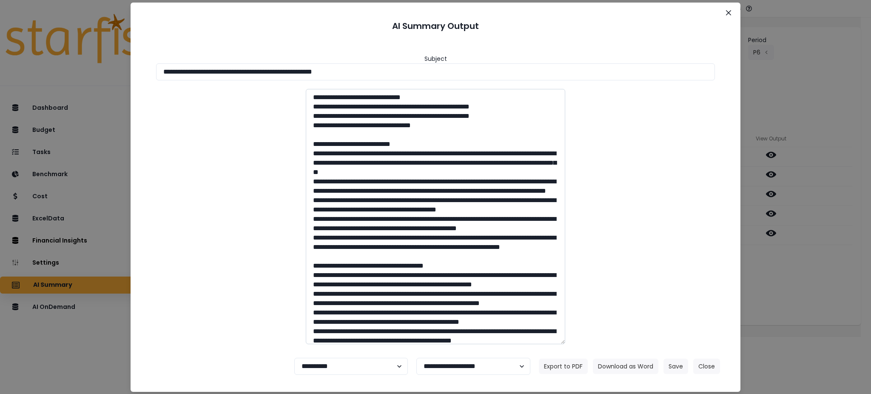
scroll to position [57, 0]
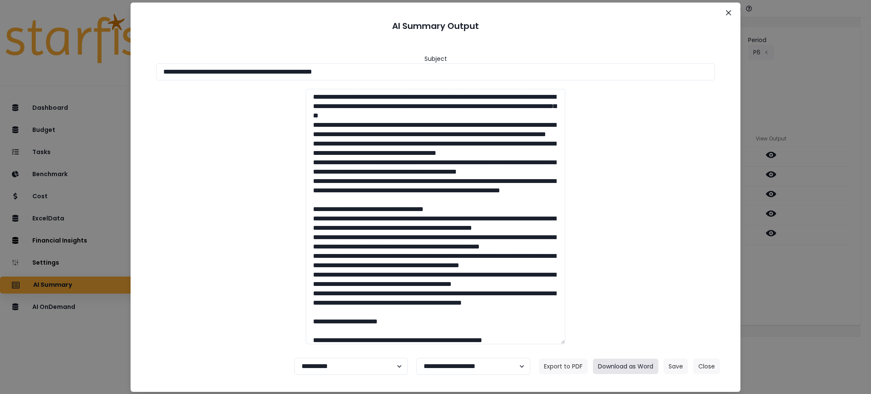
click at [627, 368] on button "Download as Word" at bounding box center [626, 366] width 66 height 15
click at [712, 363] on button "Close" at bounding box center [706, 366] width 27 height 15
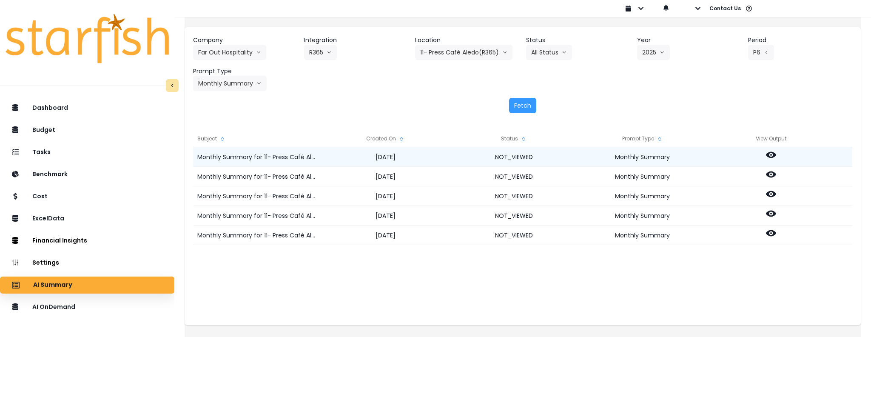
click at [776, 153] on icon at bounding box center [771, 155] width 10 height 6
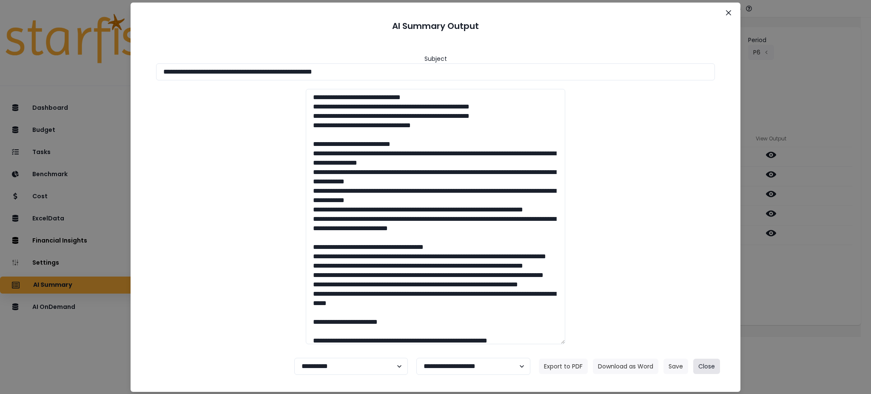
drag, startPoint x: 714, startPoint y: 362, endPoint x: 706, endPoint y: 347, distance: 17.3
click at [714, 364] on button "Close" at bounding box center [706, 366] width 27 height 15
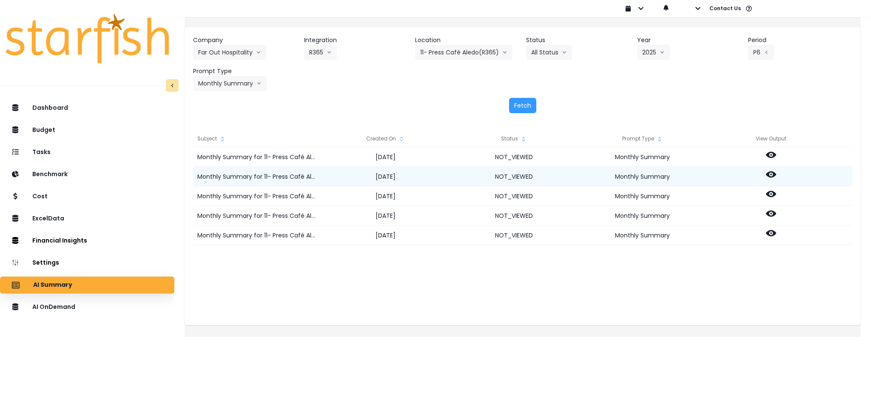
click at [776, 171] on icon at bounding box center [771, 174] width 10 height 6
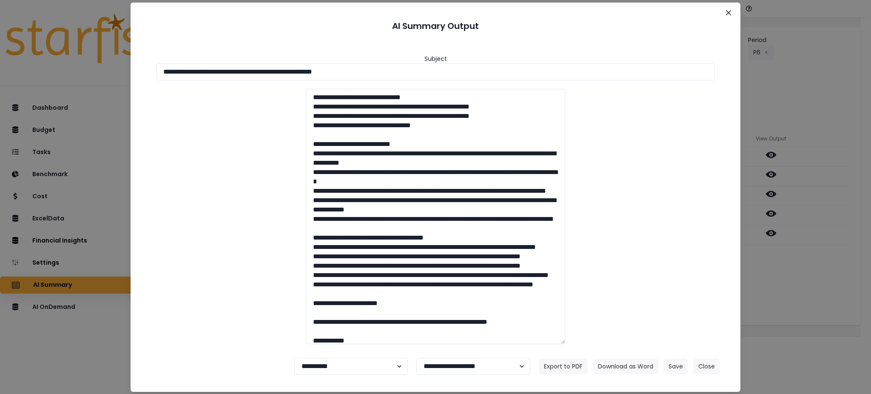
click at [803, 192] on div "**********" at bounding box center [435, 197] width 871 height 394
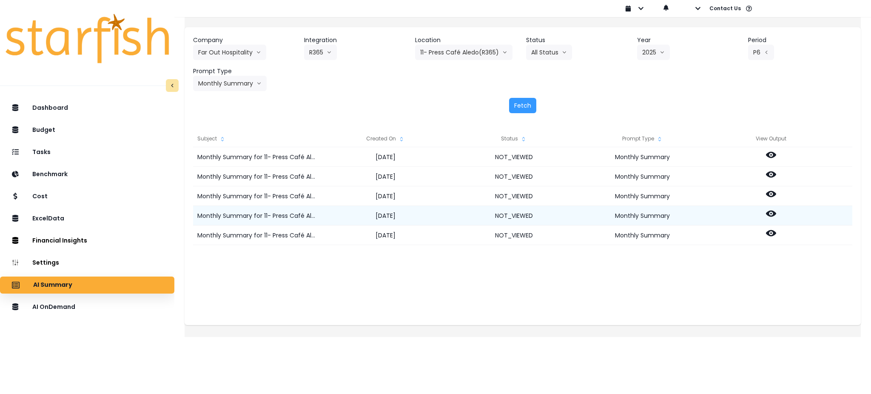
click at [776, 211] on icon at bounding box center [771, 213] width 10 height 10
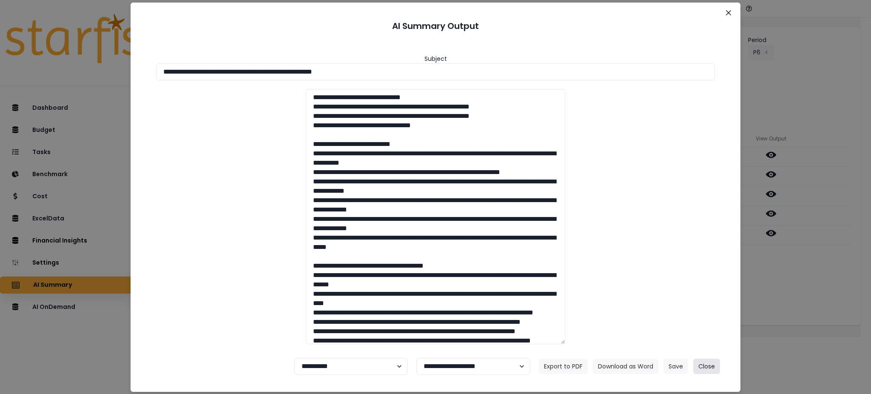
click at [703, 365] on button "Close" at bounding box center [706, 366] width 27 height 15
